Goal: Find specific page/section: Find specific page/section

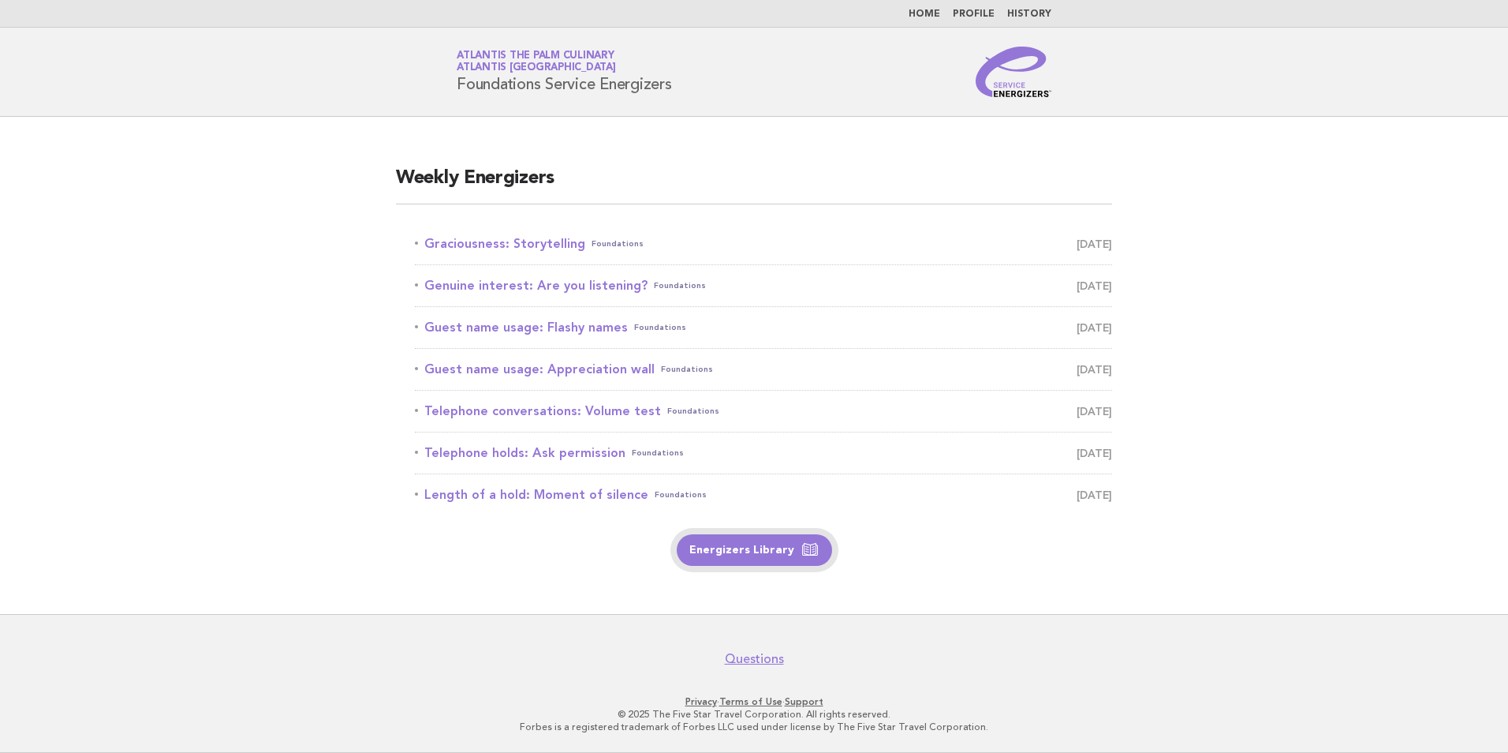
click at [742, 555] on link "Energizers Library" at bounding box center [754, 550] width 155 height 32
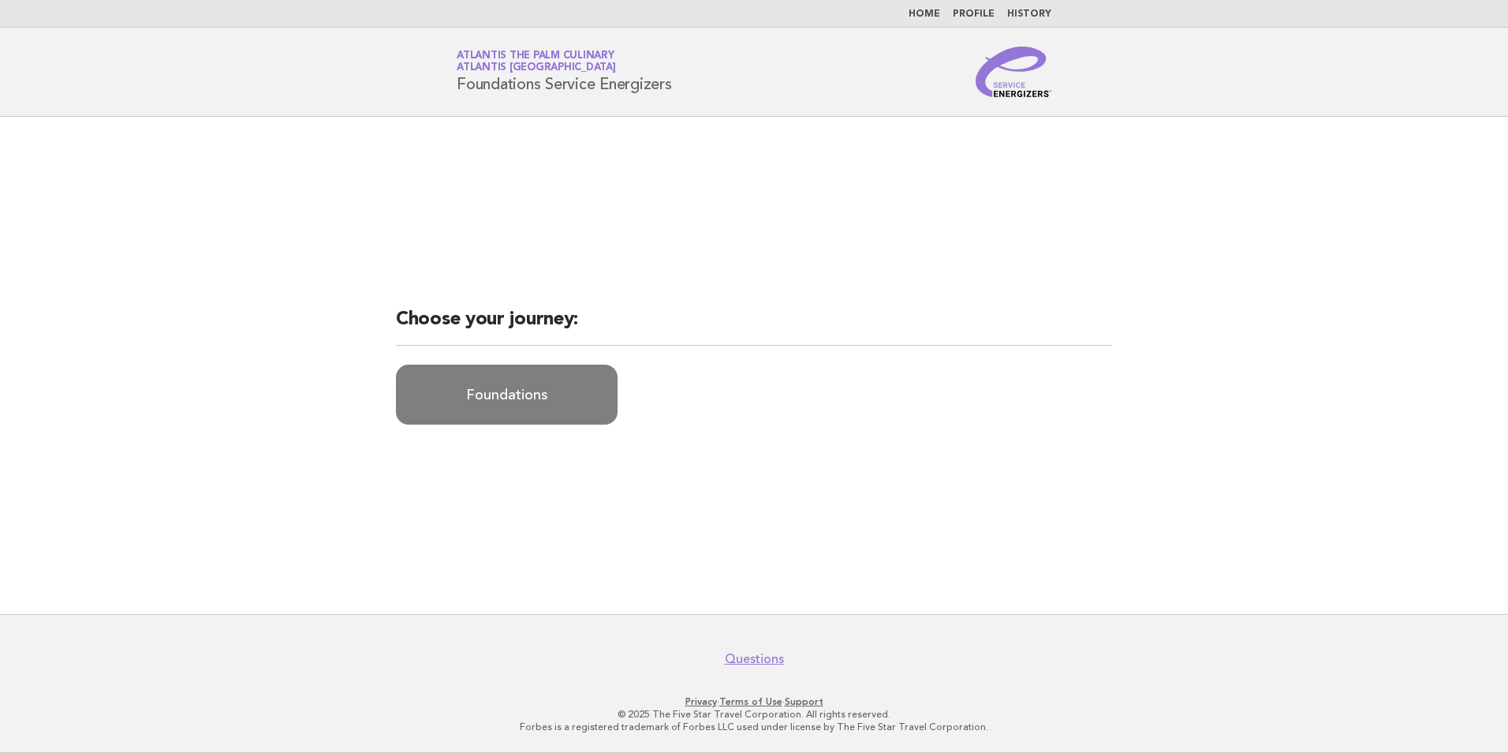
click at [526, 401] on link "Foundations" at bounding box center [507, 394] width 222 height 60
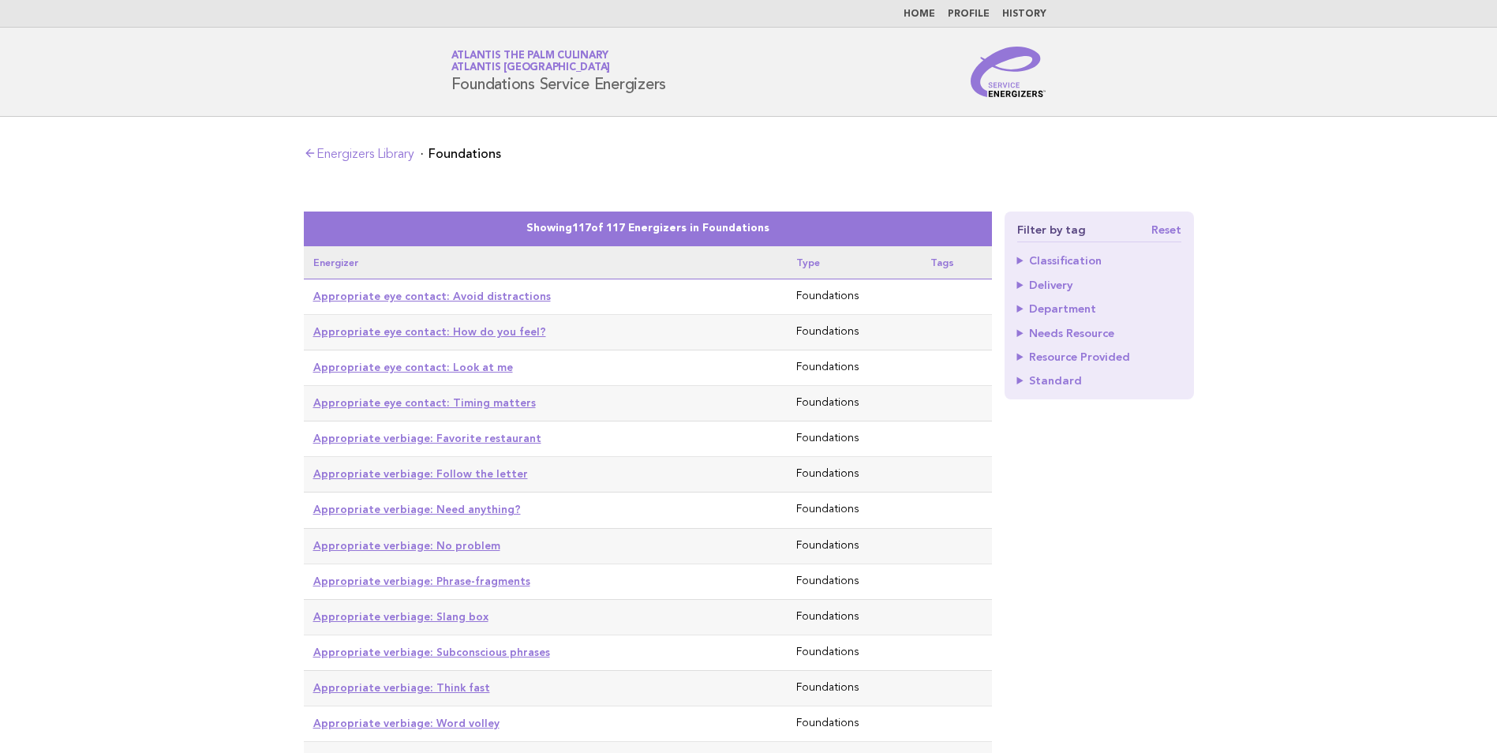
drag, startPoint x: 1040, startPoint y: 6, endPoint x: 434, endPoint y: 29, distance: 606.3
click at [434, 29] on header "Service Energizers Atlantis The Palm Culinary Atlantis [GEOGRAPHIC_DATA] Founda…" at bounding box center [748, 72] width 1497 height 89
click at [1168, 226] on link "Reset" at bounding box center [1166, 229] width 30 height 11
click at [932, 13] on link "Home" at bounding box center [919, 13] width 32 height 9
click at [974, 14] on link "Profile" at bounding box center [969, 13] width 42 height 9
